Goal: Task Accomplishment & Management: Complete application form

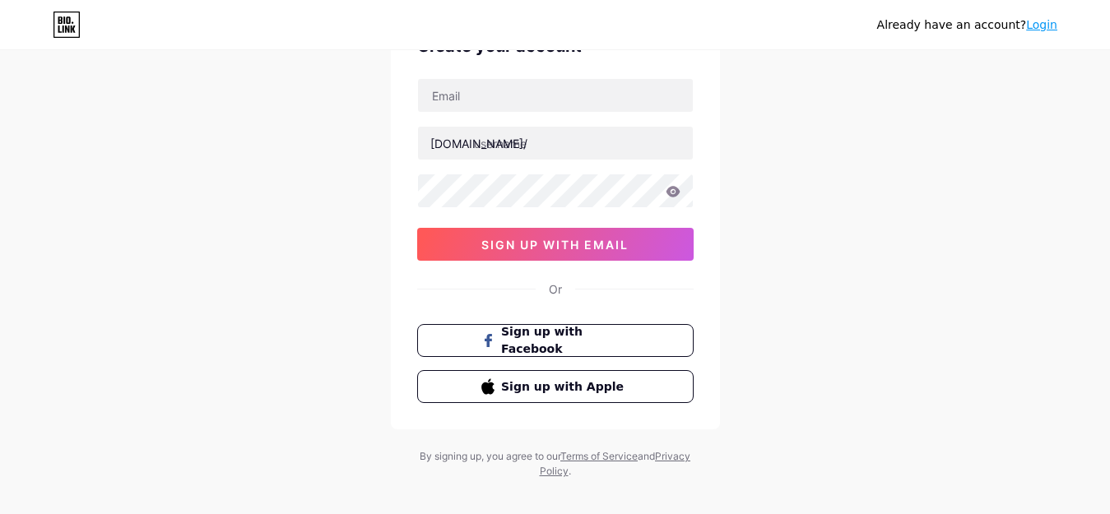
scroll to position [115, 0]
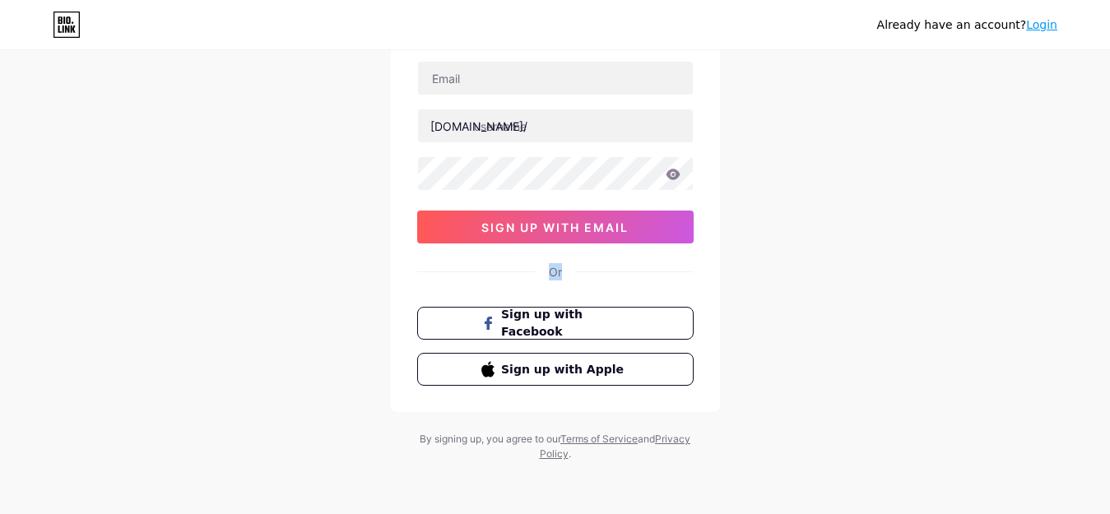
click at [1108, 241] on div "Already have an account? Login Create your account bio.link/ sign up with email…" at bounding box center [555, 200] width 1110 height 630
click at [637, 317] on button "Sign up with Facebook" at bounding box center [555, 324] width 281 height 34
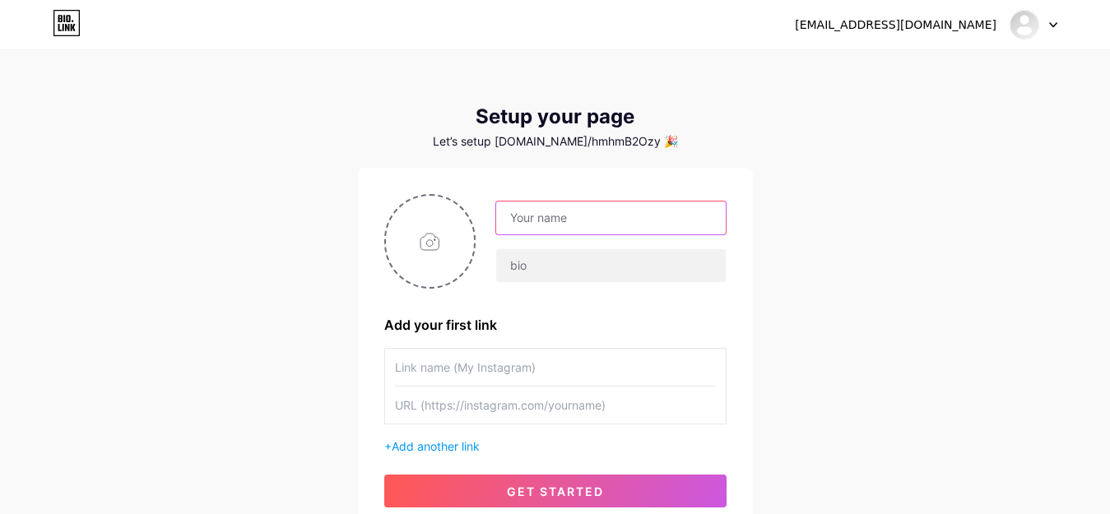
click at [630, 222] on input "text" at bounding box center [610, 218] width 229 height 33
type input "[EMAIL_ADDRESS][DOMAIN_NAME]"
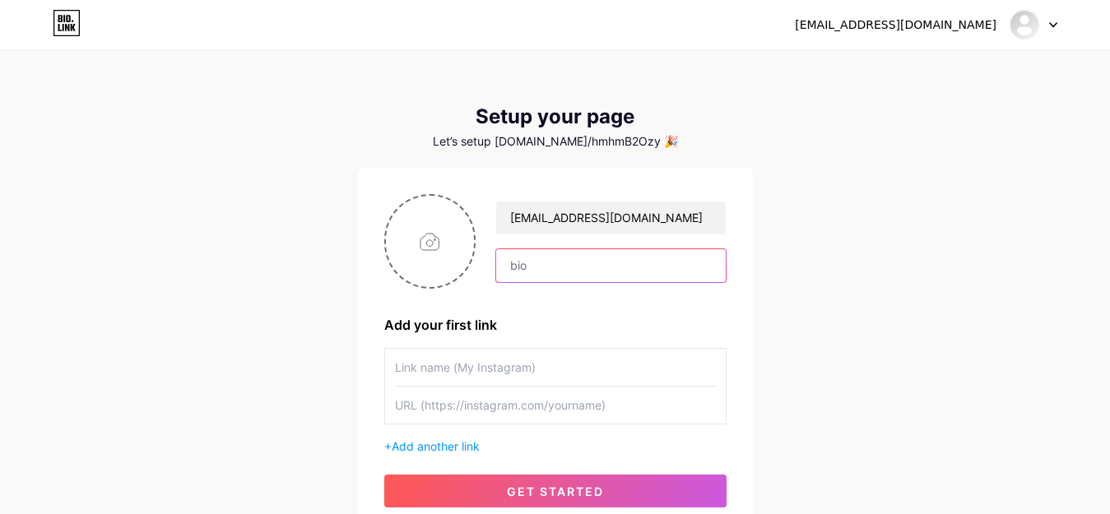
click at [625, 276] on input "text" at bounding box center [610, 265] width 229 height 33
type input "hi"
click at [543, 352] on input "text" at bounding box center [555, 367] width 321 height 37
click at [583, 417] on input "text" at bounding box center [555, 405] width 321 height 37
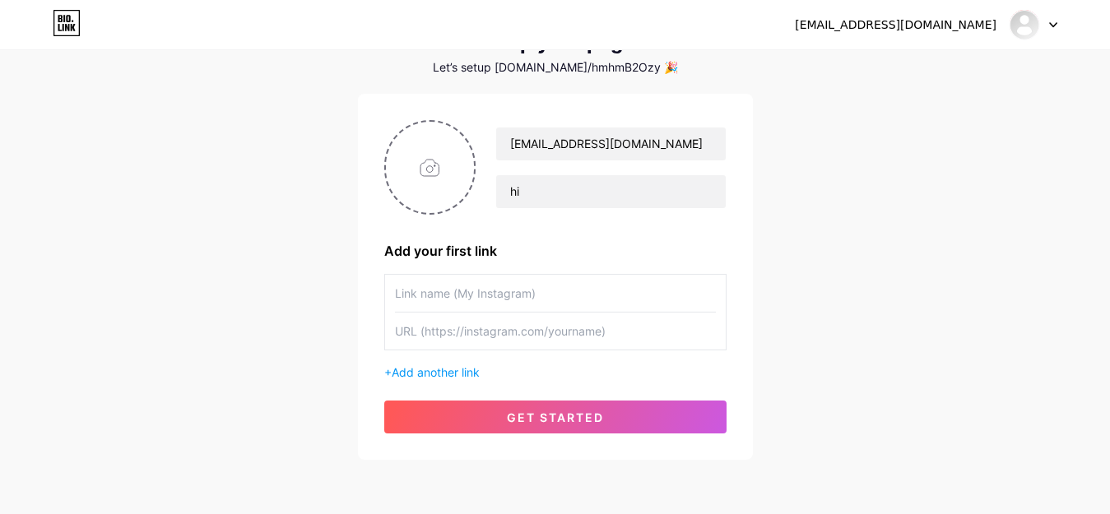
scroll to position [89, 0]
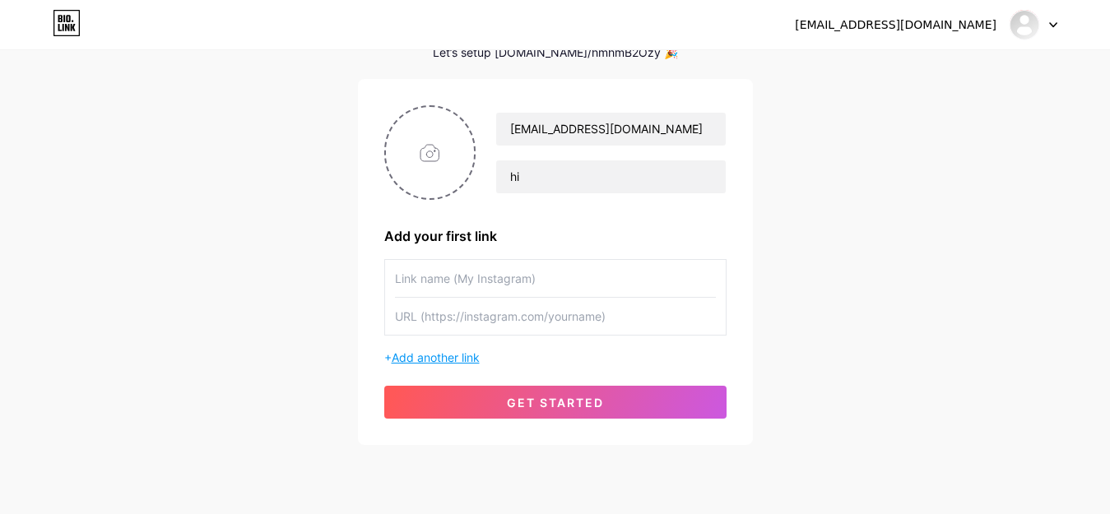
click at [446, 364] on span "Add another link" at bounding box center [436, 358] width 88 height 14
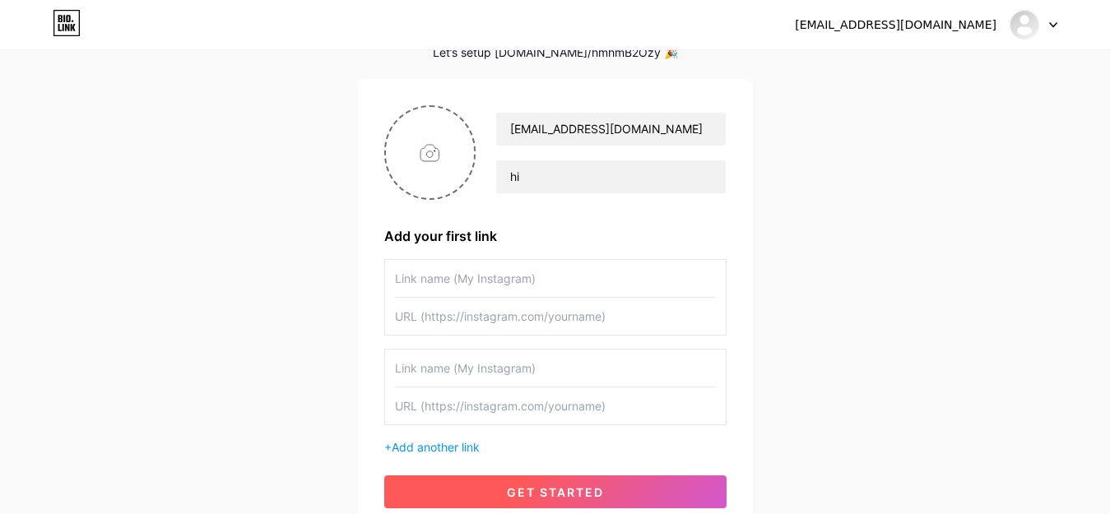
click at [523, 486] on span "get started" at bounding box center [555, 493] width 97 height 14
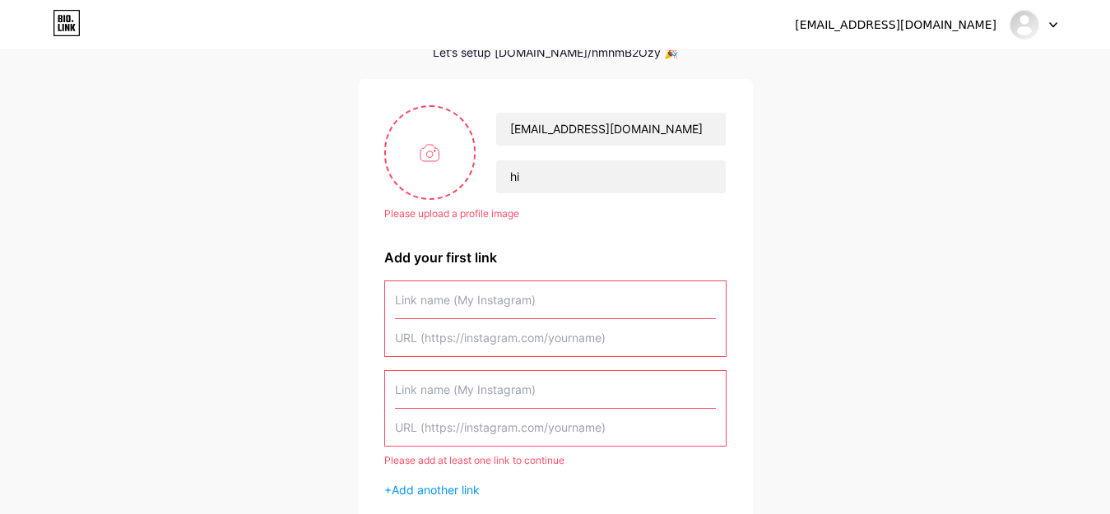
click at [536, 324] on input "text" at bounding box center [555, 337] width 321 height 37
click at [543, 296] on input "text" at bounding box center [555, 299] width 321 height 37
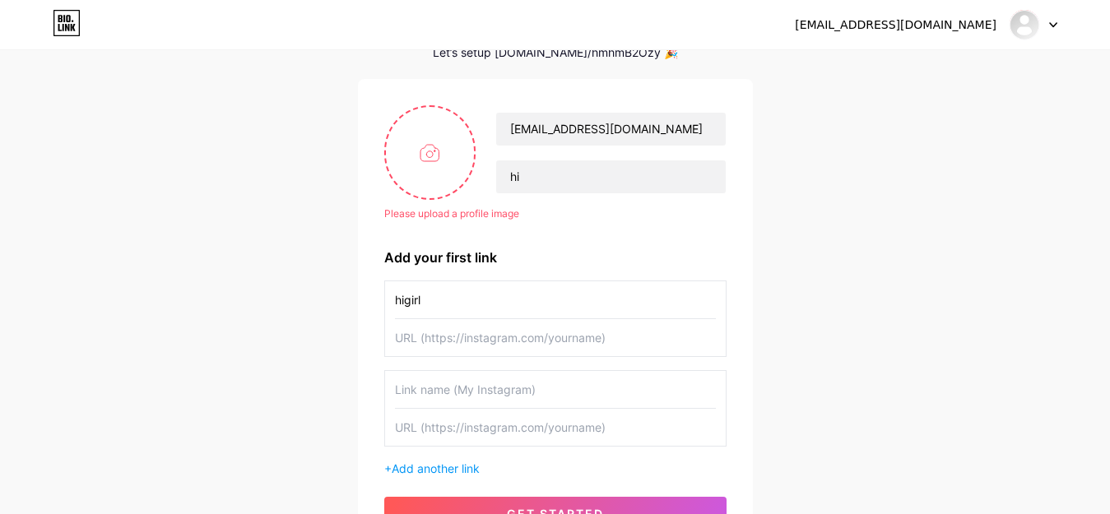
type input "higirl"
click at [534, 327] on input "text" at bounding box center [555, 337] width 321 height 37
paste input "Generator"
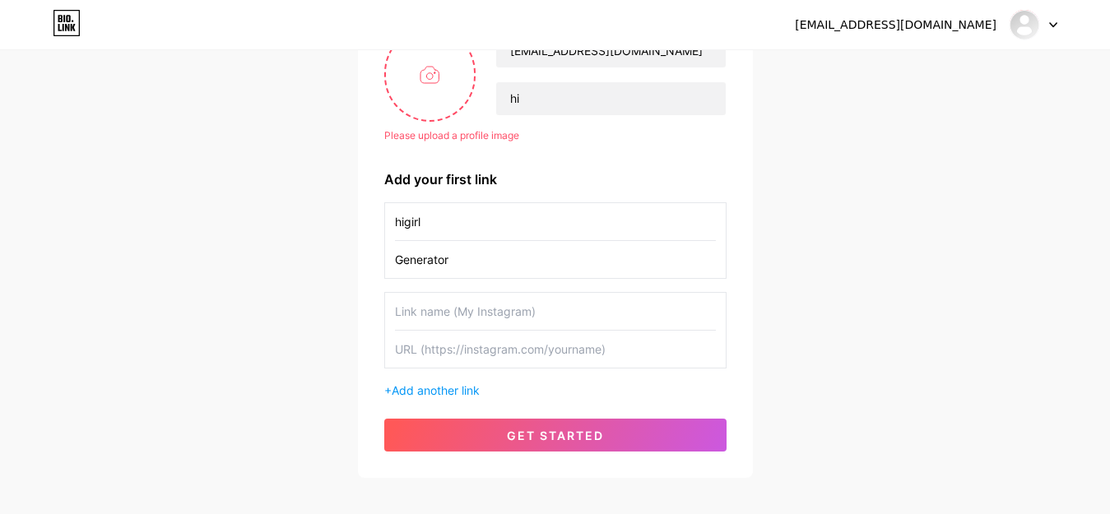
scroll to position [174, 0]
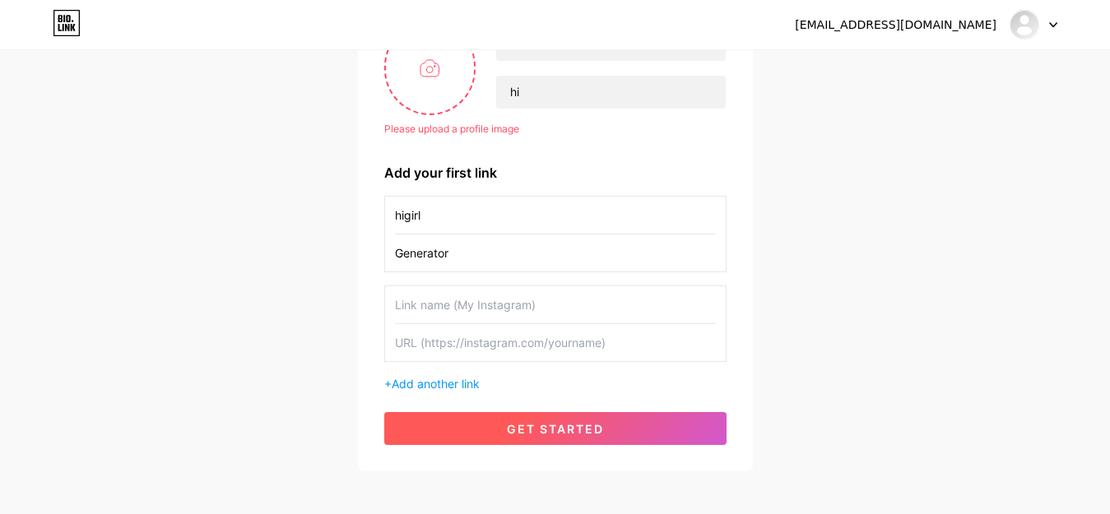
type input "Generator"
click at [617, 417] on button "get started" at bounding box center [555, 428] width 342 height 33
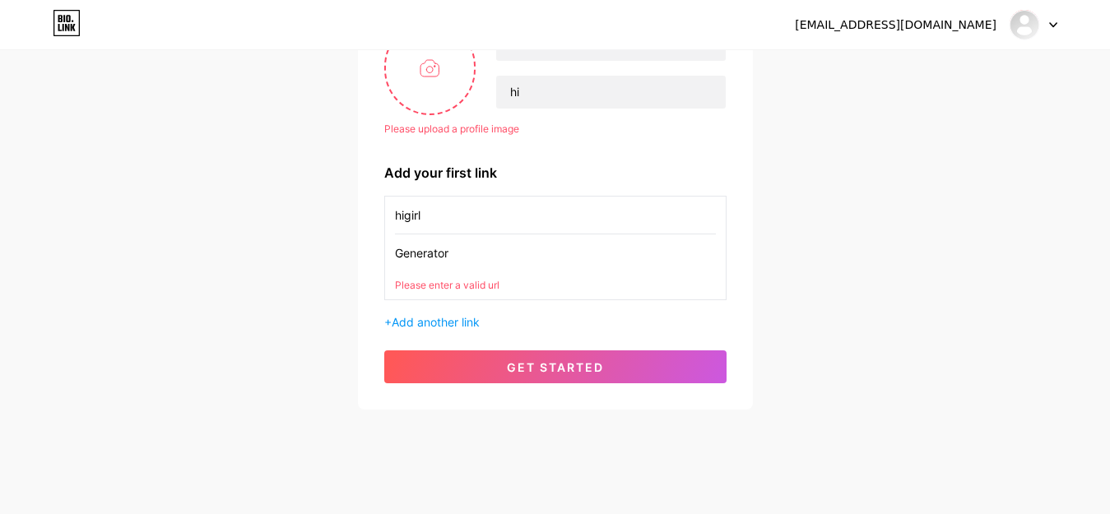
drag, startPoint x: 479, startPoint y: 249, endPoint x: 358, endPoint y: 249, distance: 121.0
click at [358, 254] on div "Please upload a profile image [EMAIL_ADDRESS][DOMAIN_NAME] hi Please upload a p…" at bounding box center [555, 202] width 395 height 416
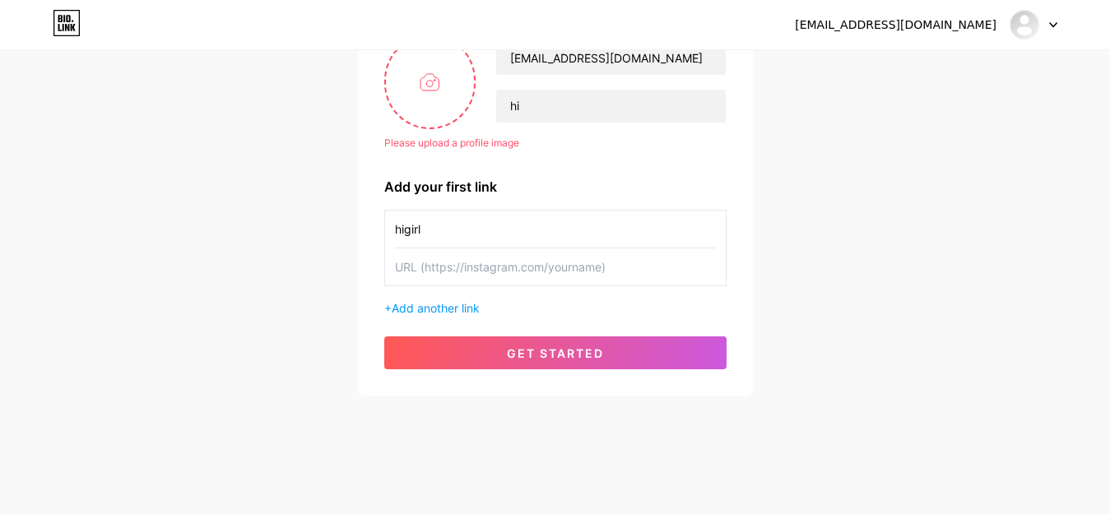
scroll to position [160, 0]
paste input "[URL][DOMAIN_NAME]"
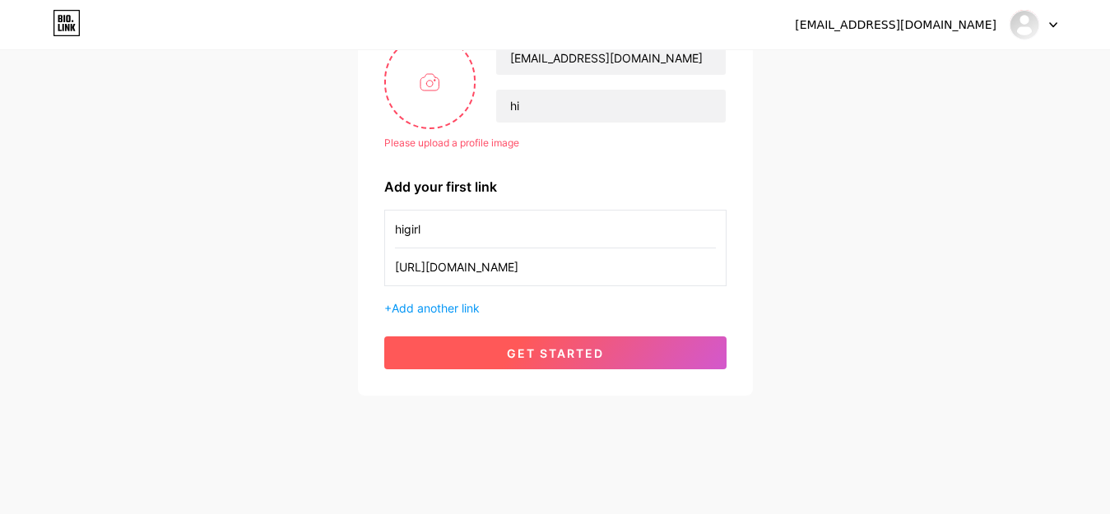
type input "[URL][DOMAIN_NAME]"
click at [442, 345] on button "get started" at bounding box center [555, 353] width 342 height 33
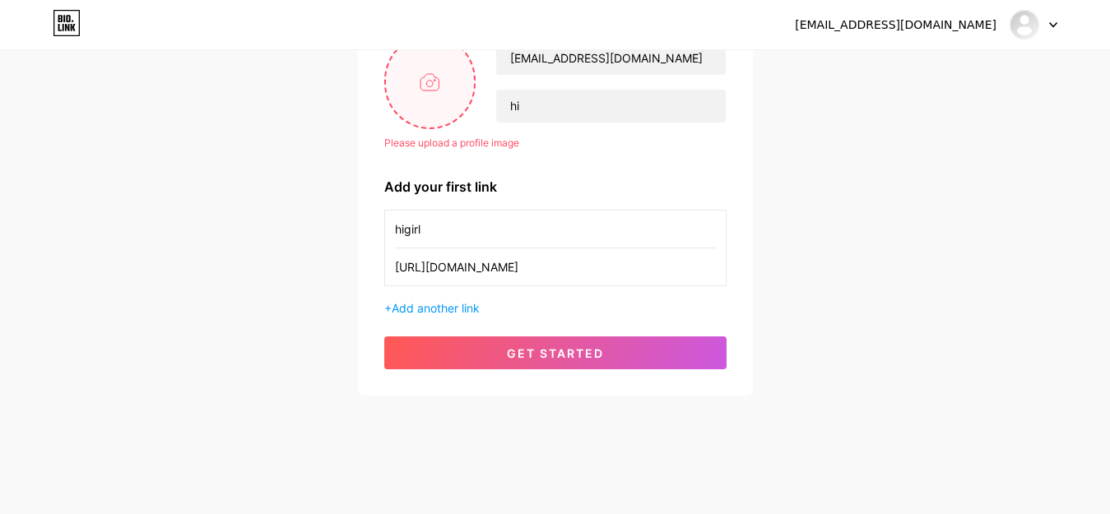
click at [429, 95] on input "file" at bounding box center [430, 81] width 89 height 91
type input "C:\fakepath\images.jpg"
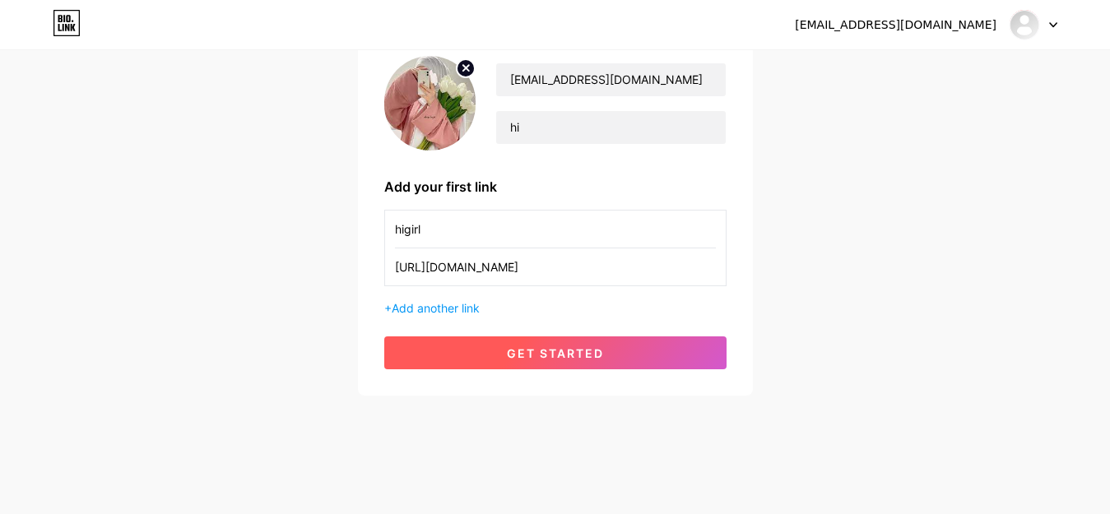
click at [497, 356] on button "get started" at bounding box center [555, 353] width 342 height 33
click at [569, 350] on span "get started" at bounding box center [555, 353] width 97 height 14
click at [611, 350] on button "get started" at bounding box center [555, 353] width 342 height 33
click at [631, 357] on button "get started" at bounding box center [555, 353] width 342 height 33
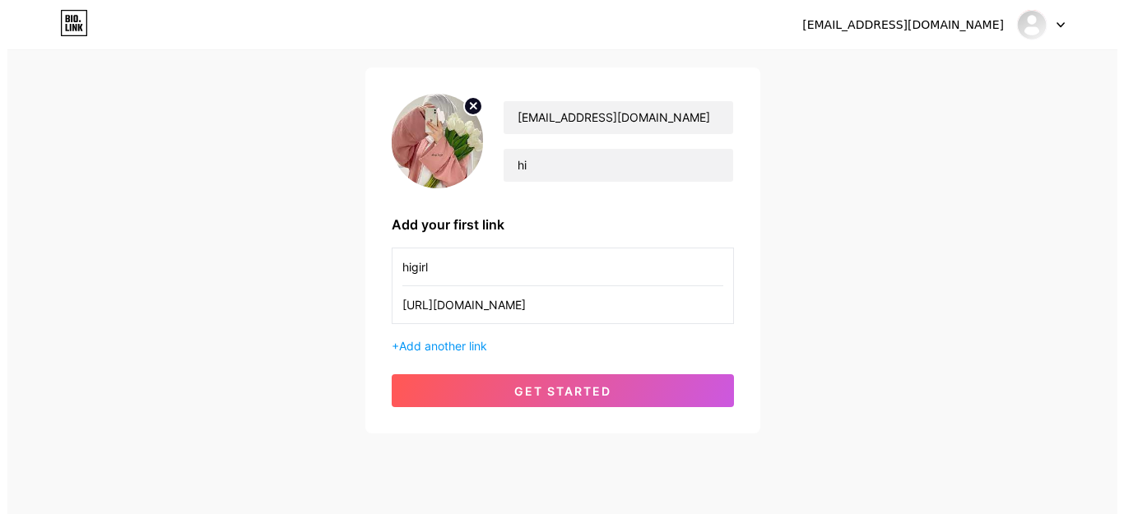
scroll to position [0, 0]
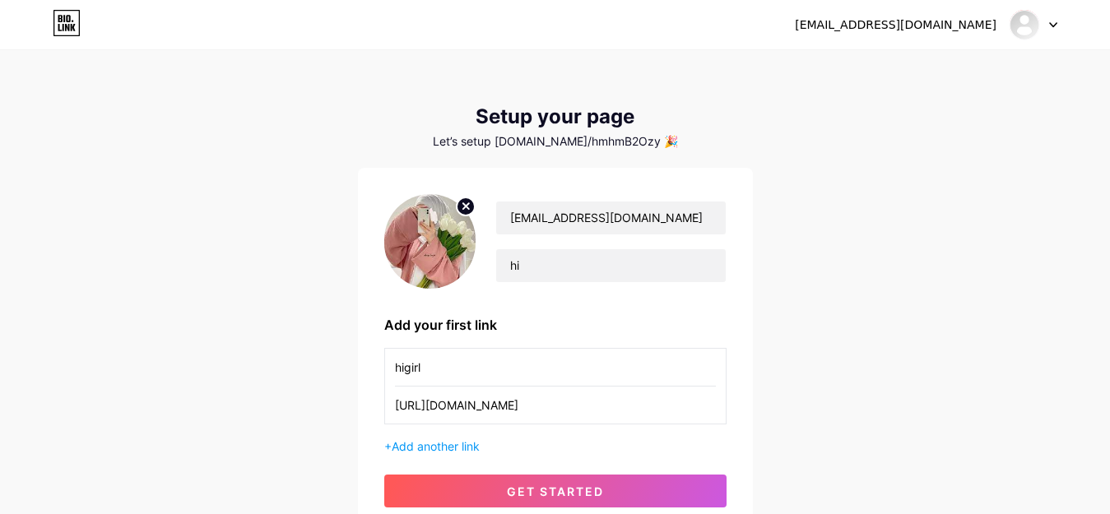
click at [632, 145] on div "Let’s setup [DOMAIN_NAME]/hmhmB2Ozy 🎉" at bounding box center [555, 141] width 395 height 13
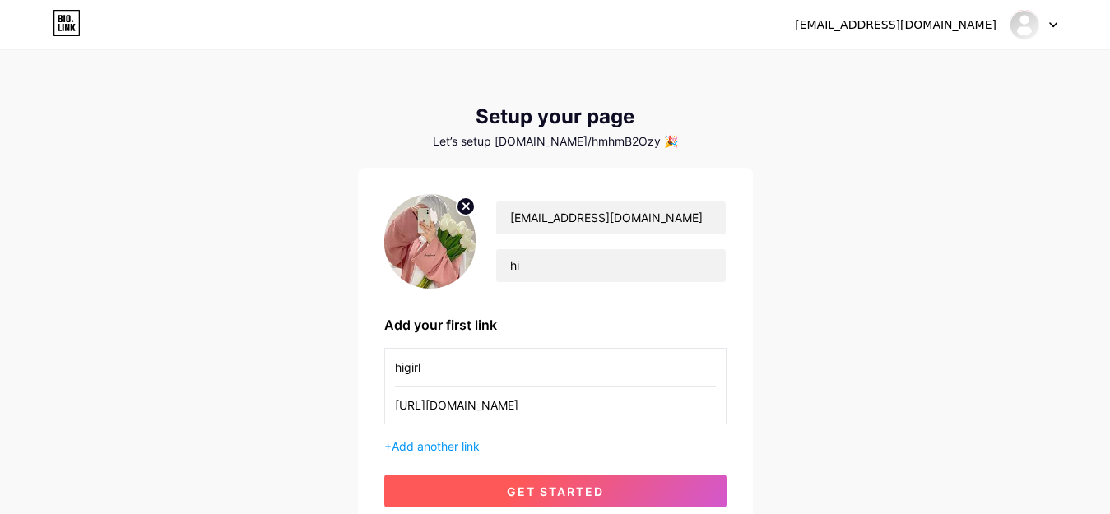
click at [545, 499] on button "get started" at bounding box center [555, 491] width 342 height 33
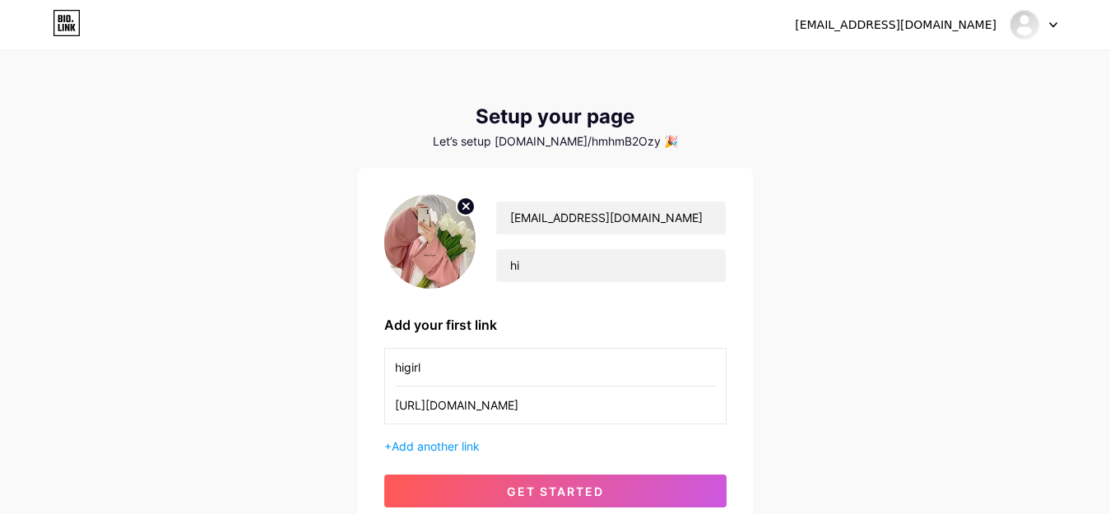
drag, startPoint x: 1049, startPoint y: 40, endPoint x: 1048, endPoint y: 32, distance: 8.3
click at [1049, 39] on div "[EMAIL_ADDRESS][DOMAIN_NAME] Dashboard Logout" at bounding box center [555, 24] width 1110 height 49
click at [1048, 30] on div at bounding box center [1034, 25] width 48 height 30
click at [1038, 3] on div "[EMAIL_ADDRESS][DOMAIN_NAME] Dashboard Logout" at bounding box center [555, 24] width 1110 height 49
click at [63, 14] on icon at bounding box center [67, 23] width 28 height 26
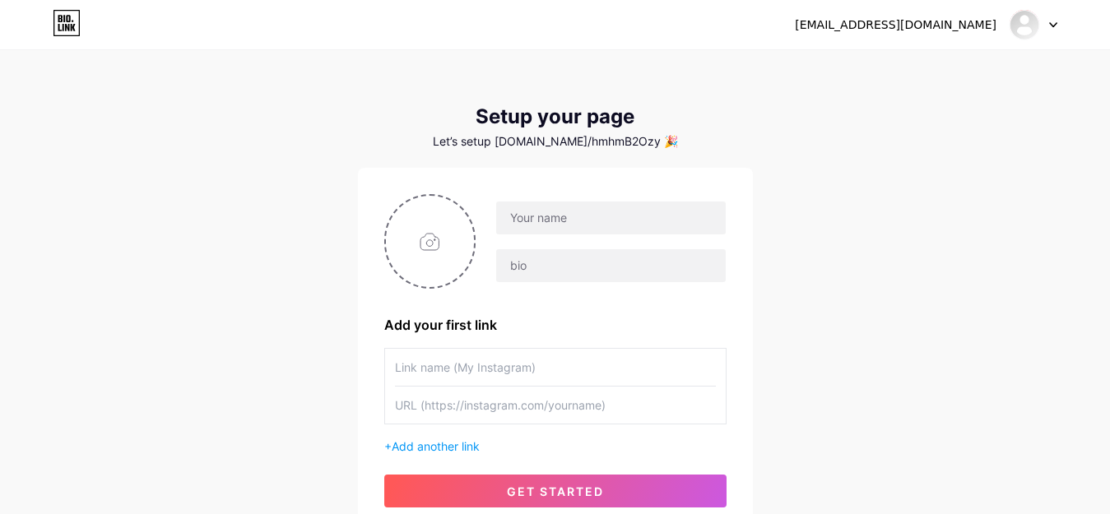
click at [946, 29] on div "[EMAIL_ADDRESS][DOMAIN_NAME]" at bounding box center [896, 24] width 202 height 17
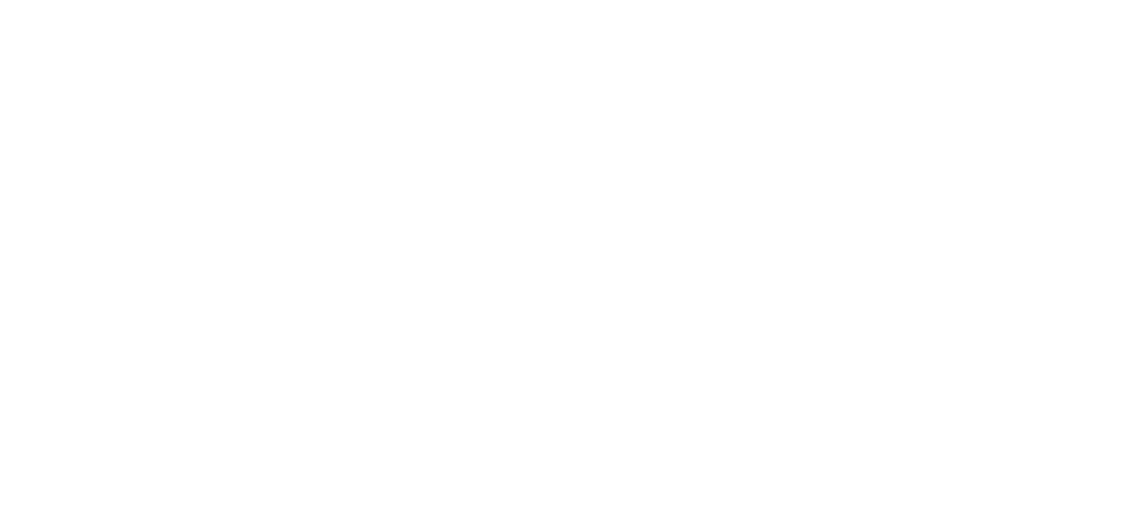
click at [193, 0] on html at bounding box center [562, 0] width 1124 height 0
click at [208, 0] on html at bounding box center [562, 0] width 1124 height 0
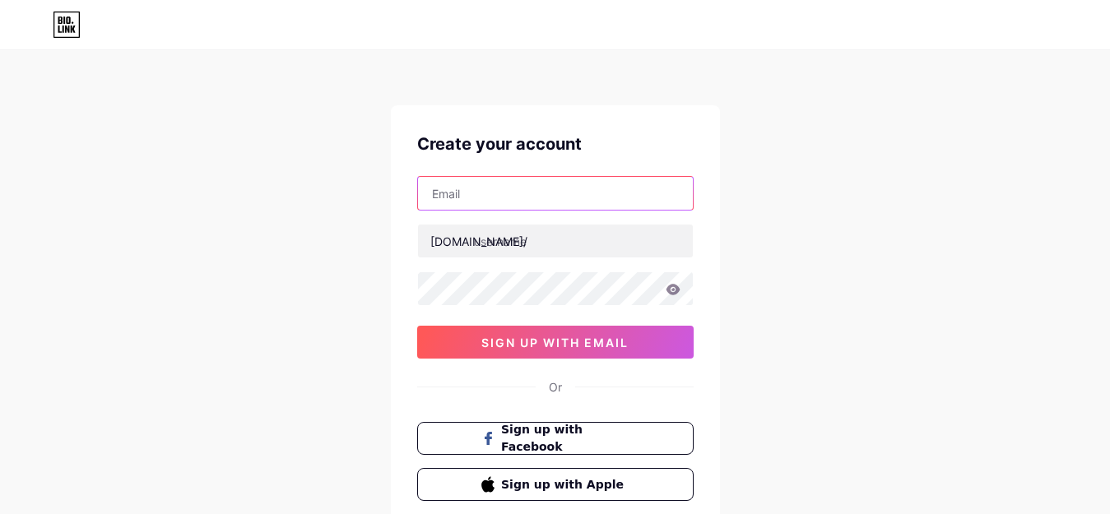
click at [491, 193] on input "text" at bounding box center [555, 193] width 275 height 33
type input "[EMAIL_ADDRESS][DOMAIN_NAME]"
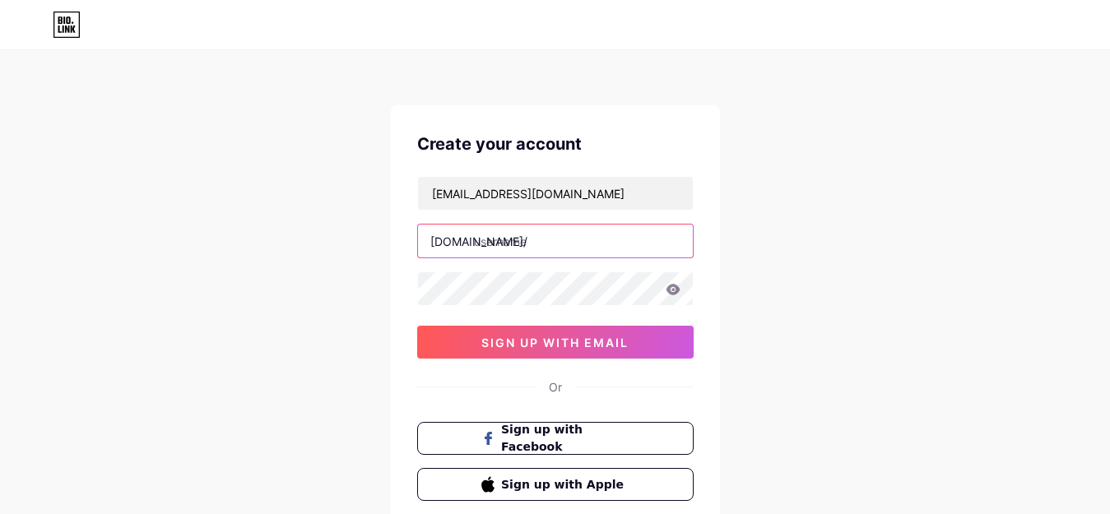
click at [534, 240] on input "text" at bounding box center [555, 241] width 275 height 33
type input "higirl"
click at [671, 286] on icon at bounding box center [673, 289] width 14 height 11
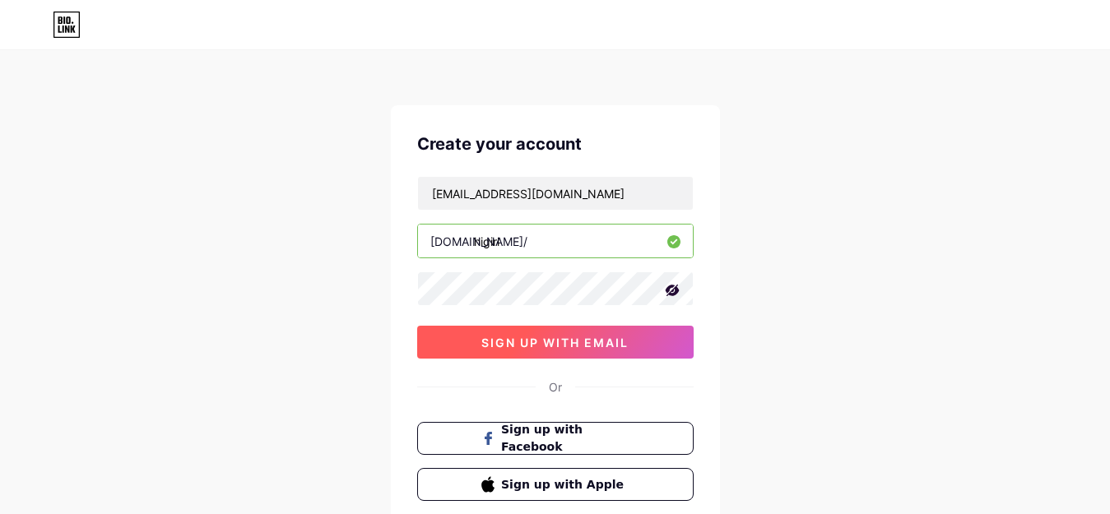
click at [609, 337] on span "sign up with email" at bounding box center [554, 343] width 147 height 14
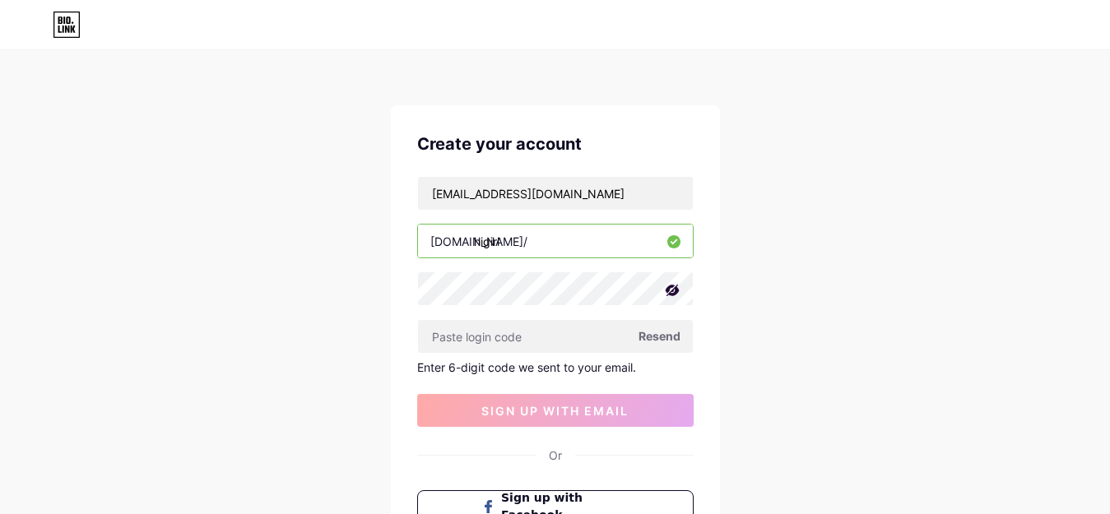
click at [790, 182] on div "Create your account aplase66@gmail.com bio.link/ higirl Resend Enter 6-digit co…" at bounding box center [555, 349] width 1110 height 698
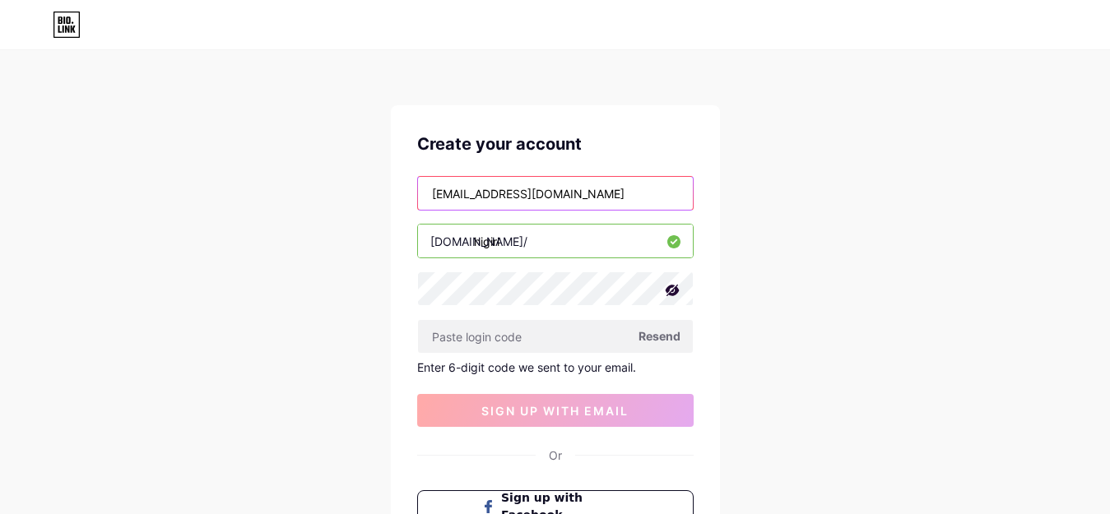
click at [555, 197] on input "[EMAIL_ADDRESS][DOMAIN_NAME]" at bounding box center [555, 193] width 275 height 33
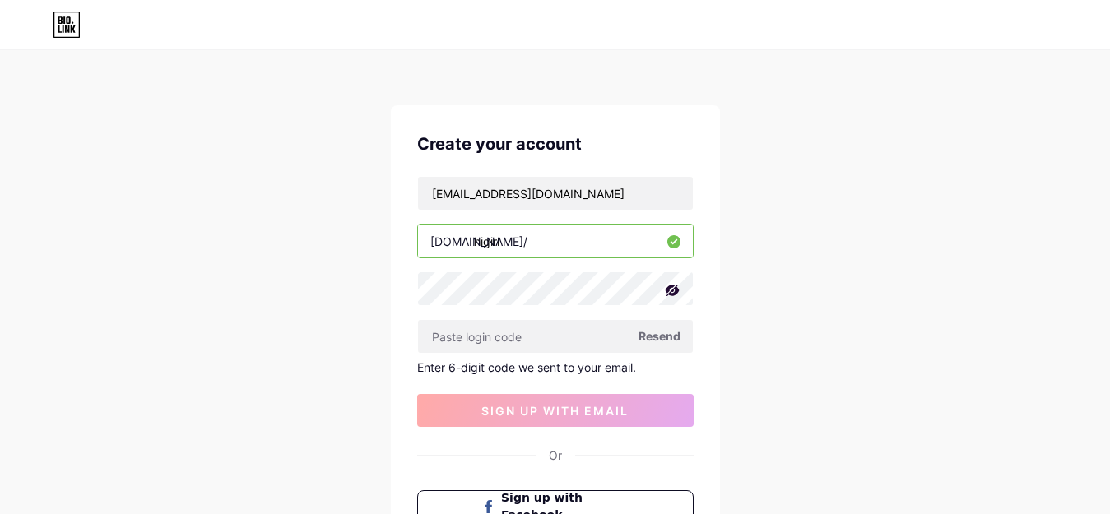
click at [657, 332] on span "Resend" at bounding box center [660, 336] width 42 height 17
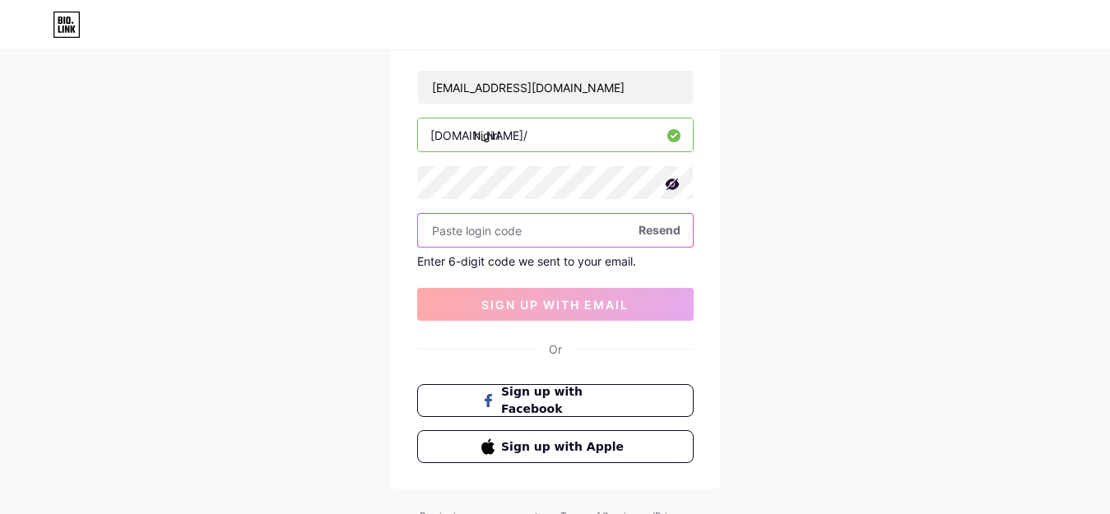
scroll to position [118, 0]
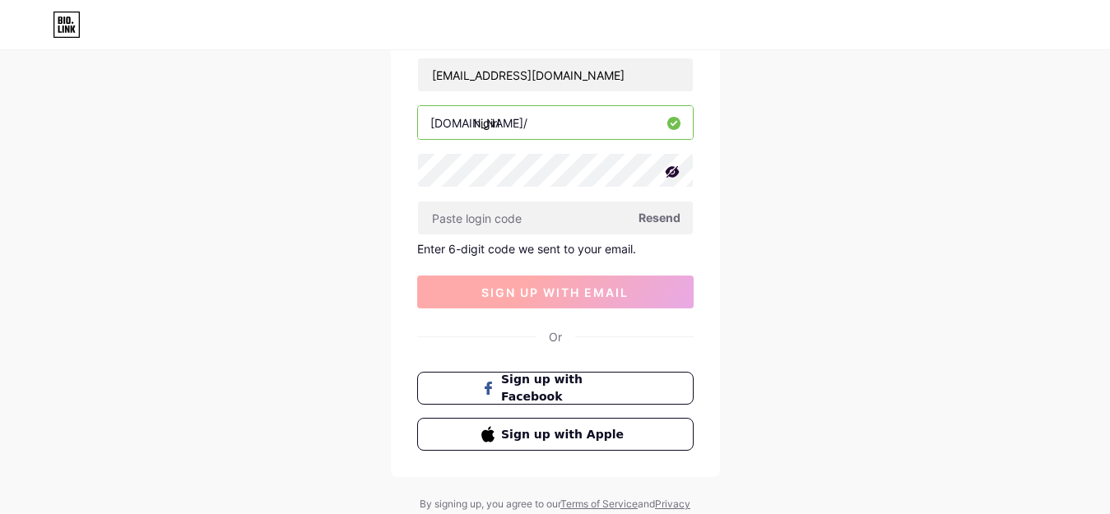
click at [568, 281] on button "sign up with email" at bounding box center [555, 292] width 276 height 33
drag, startPoint x: 565, startPoint y: 256, endPoint x: 565, endPoint y: 272, distance: 15.7
click at [565, 258] on div "aplase66@gmail.com bio.link/ higirl Resend Enter 6-digit code we sent to your e…" at bounding box center [555, 183] width 276 height 251
click at [560, 309] on div "Create your account aplase66@gmail.com bio.link/ higirl Resend Enter 6-digit co…" at bounding box center [555, 232] width 329 height 490
click at [560, 302] on button "sign up with email" at bounding box center [555, 292] width 276 height 33
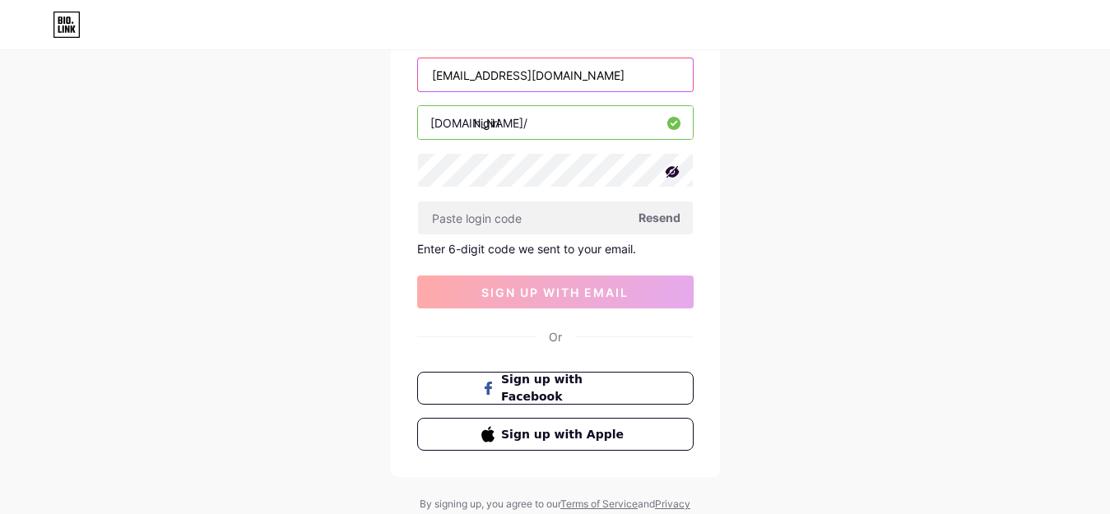
drag, startPoint x: 563, startPoint y: 71, endPoint x: 368, endPoint y: 105, distance: 198.1
click at [368, 105] on div "Create your account aplase66@gmail.com bio.link/ higirl Resend Enter 6-digit co…" at bounding box center [555, 231] width 1110 height 698
click at [724, 123] on div "Create your account aplase66@gmail.com bio.link/ higirl Resend Enter 6-digit co…" at bounding box center [555, 231] width 1110 height 698
click at [656, 220] on span "Resend" at bounding box center [660, 217] width 42 height 17
click at [72, 30] on icon at bounding box center [73, 29] width 5 height 7
